Goal: Find contact information: Find contact information

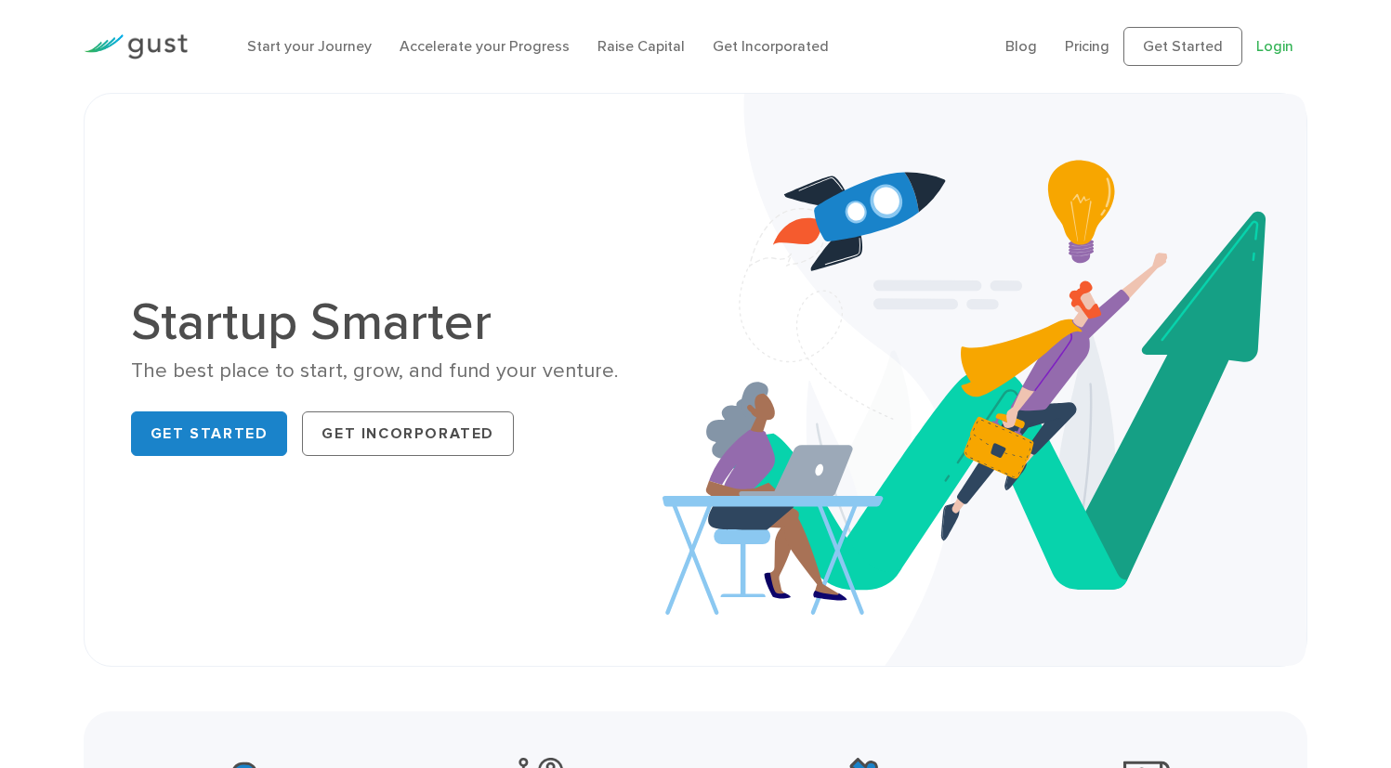
click at [1268, 53] on link "Login" at bounding box center [1274, 46] width 37 height 18
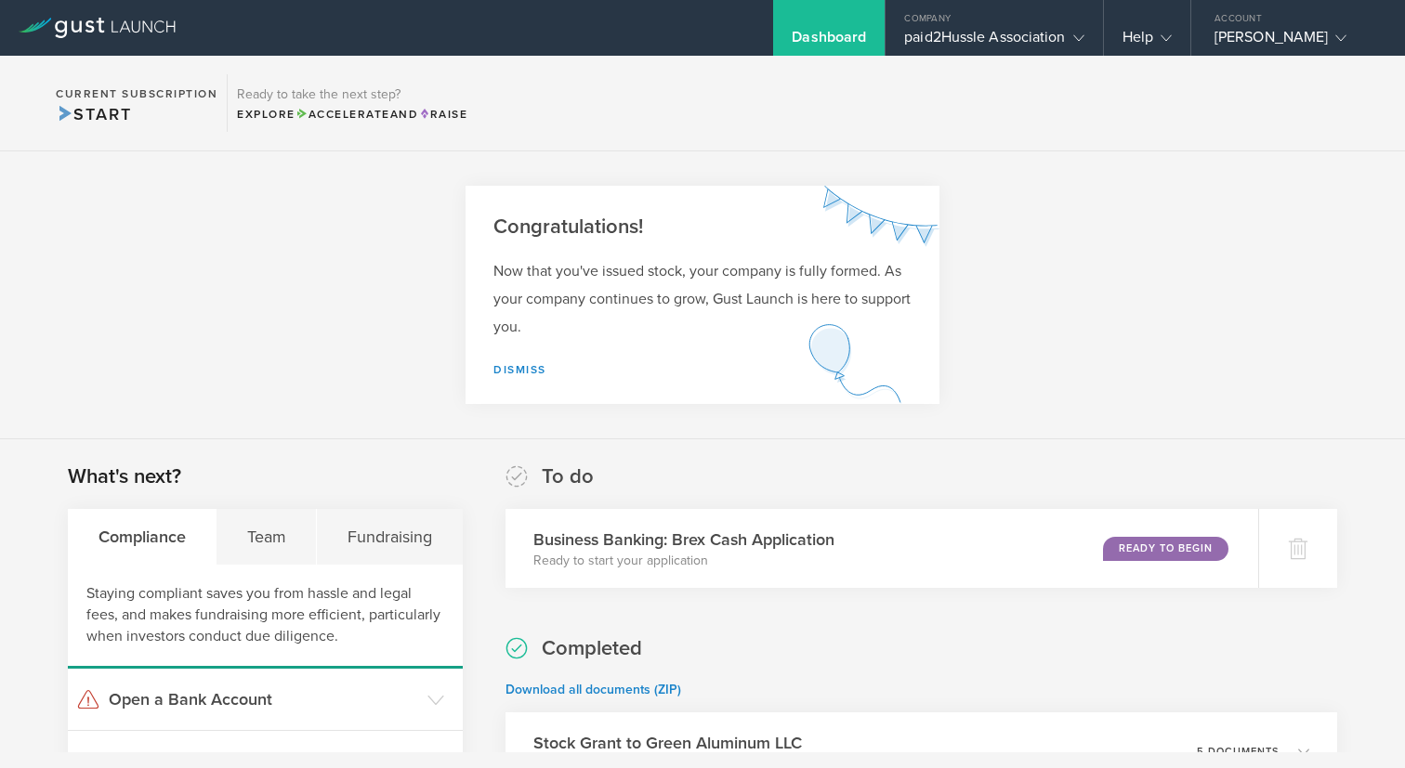
click at [846, 127] on section "Current Subscription Start Ready to take the next step? Explore Accelerate and …" at bounding box center [702, 104] width 1405 height 96
click at [979, 39] on div "paid2Hussle Association" at bounding box center [993, 42] width 179 height 28
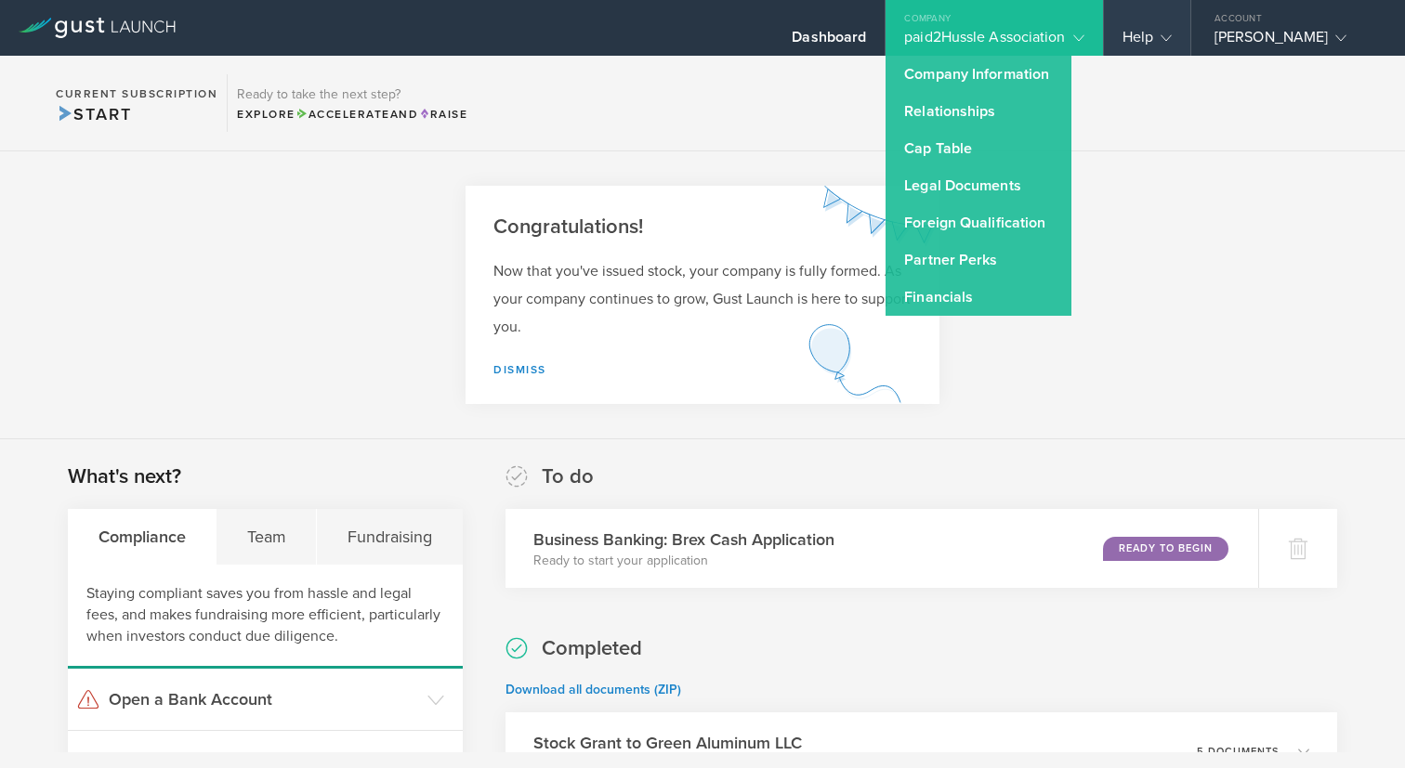
click at [1165, 20] on div "Help" at bounding box center [1147, 28] width 86 height 56
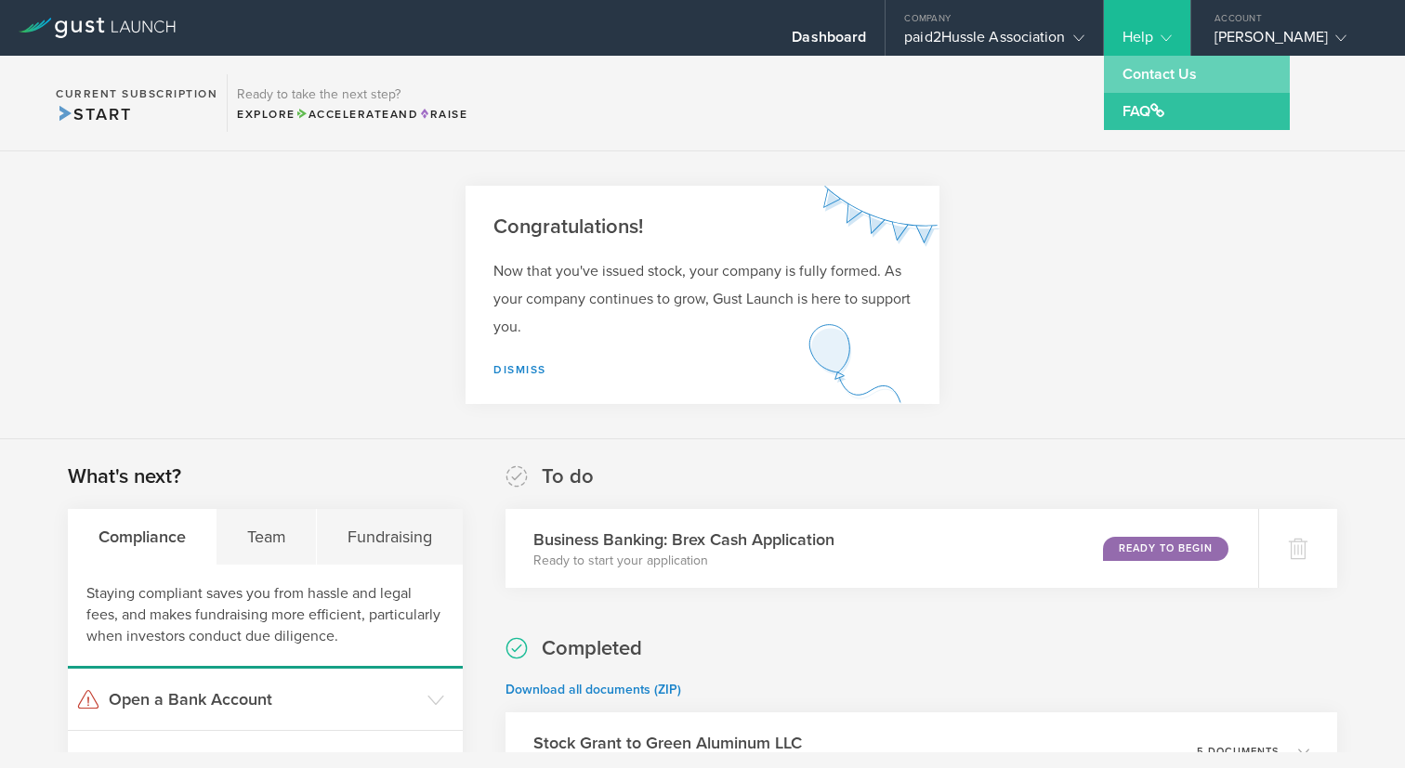
click at [1166, 72] on link "Contact Us" at bounding box center [1197, 74] width 186 height 37
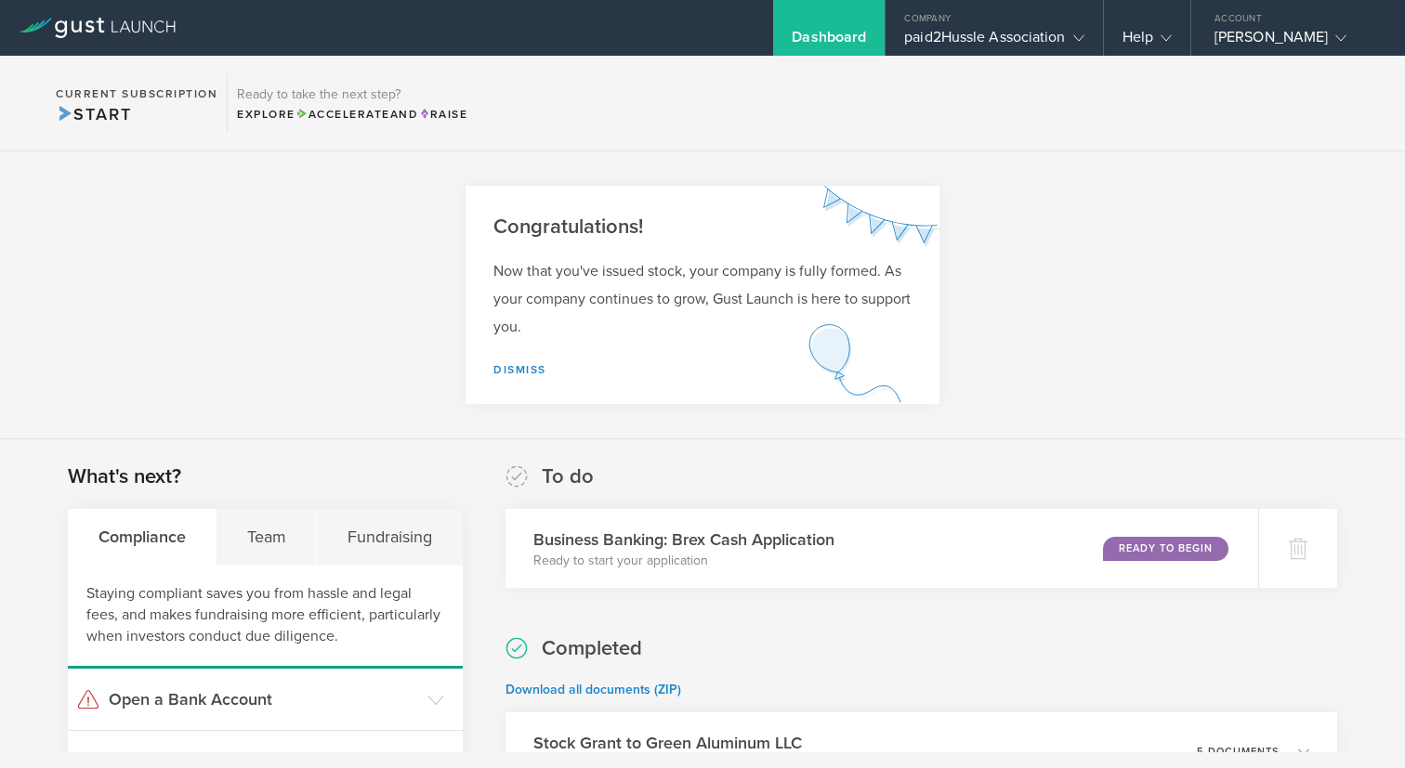
click at [899, 609] on section "To do Business Banking: Brex Cash Application Ready to start your application R…" at bounding box center [921, 783] width 832 height 640
